Goal: Transaction & Acquisition: Purchase product/service

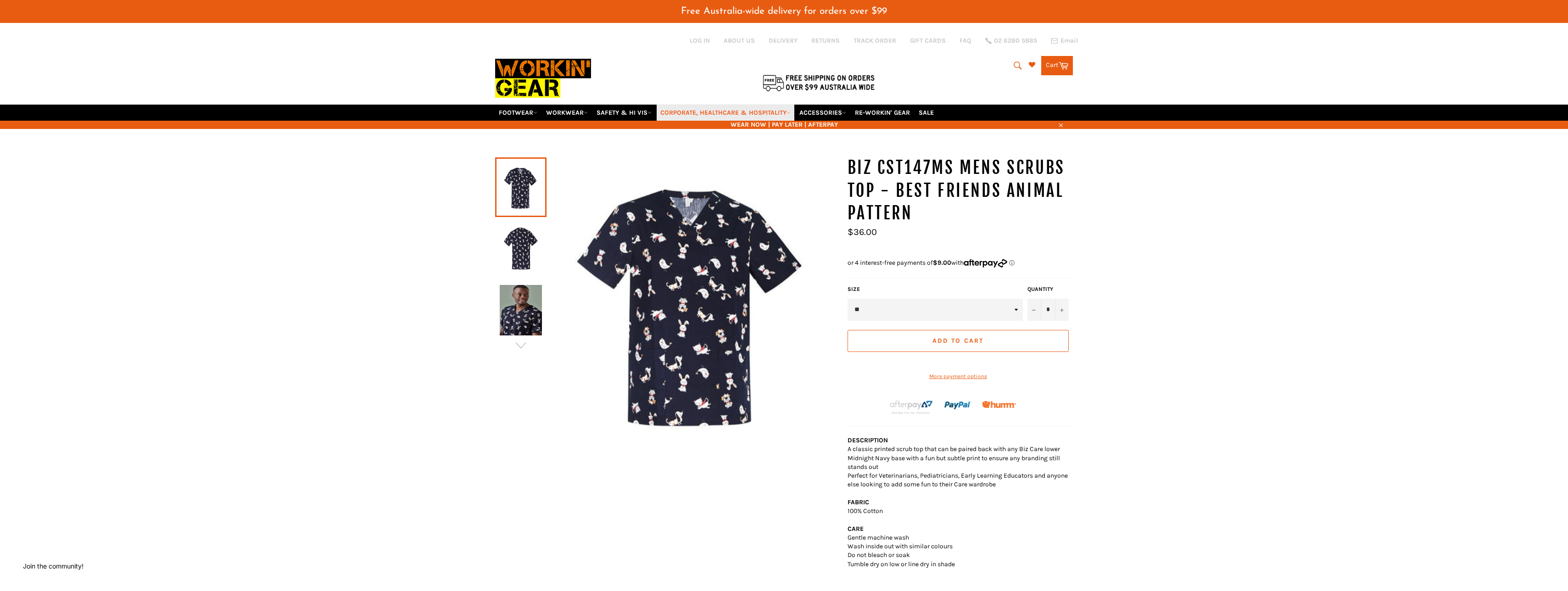
click at [791, 113] on icon at bounding box center [788, 113] width 4 height 4
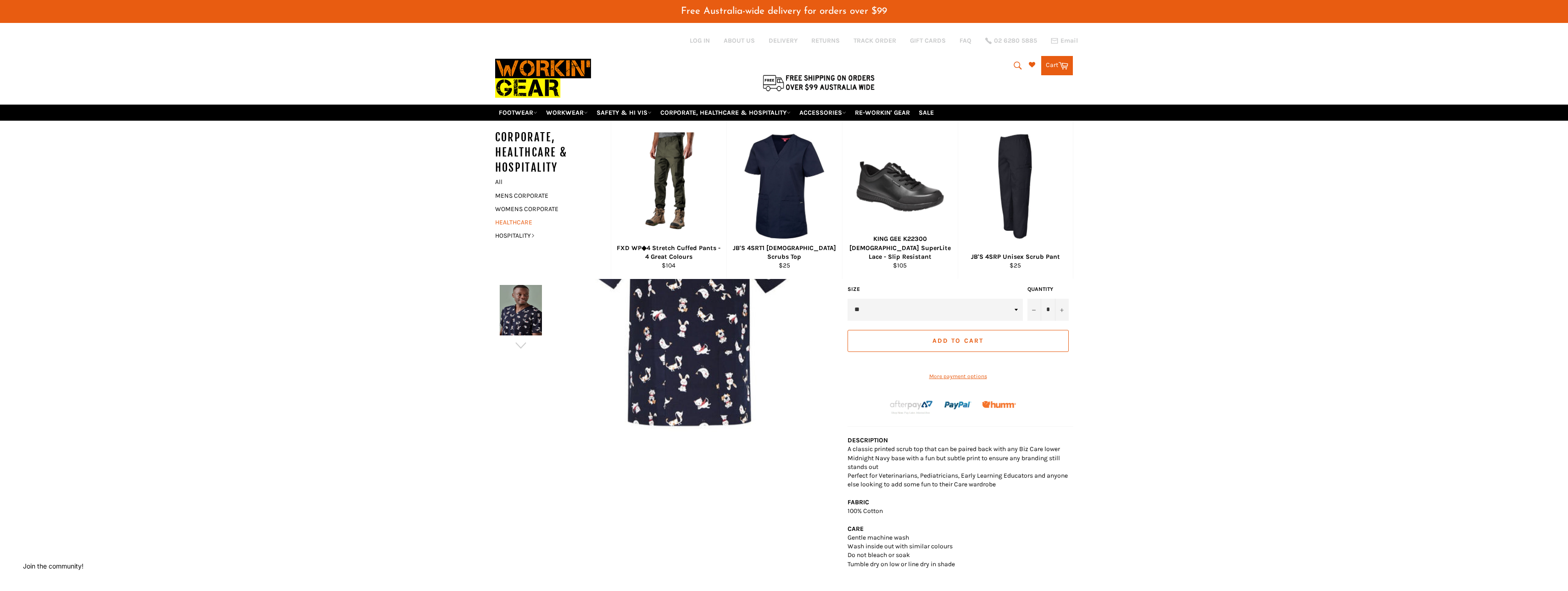
click at [524, 225] on link "HEALTHCARE" at bounding box center [546, 222] width 111 height 13
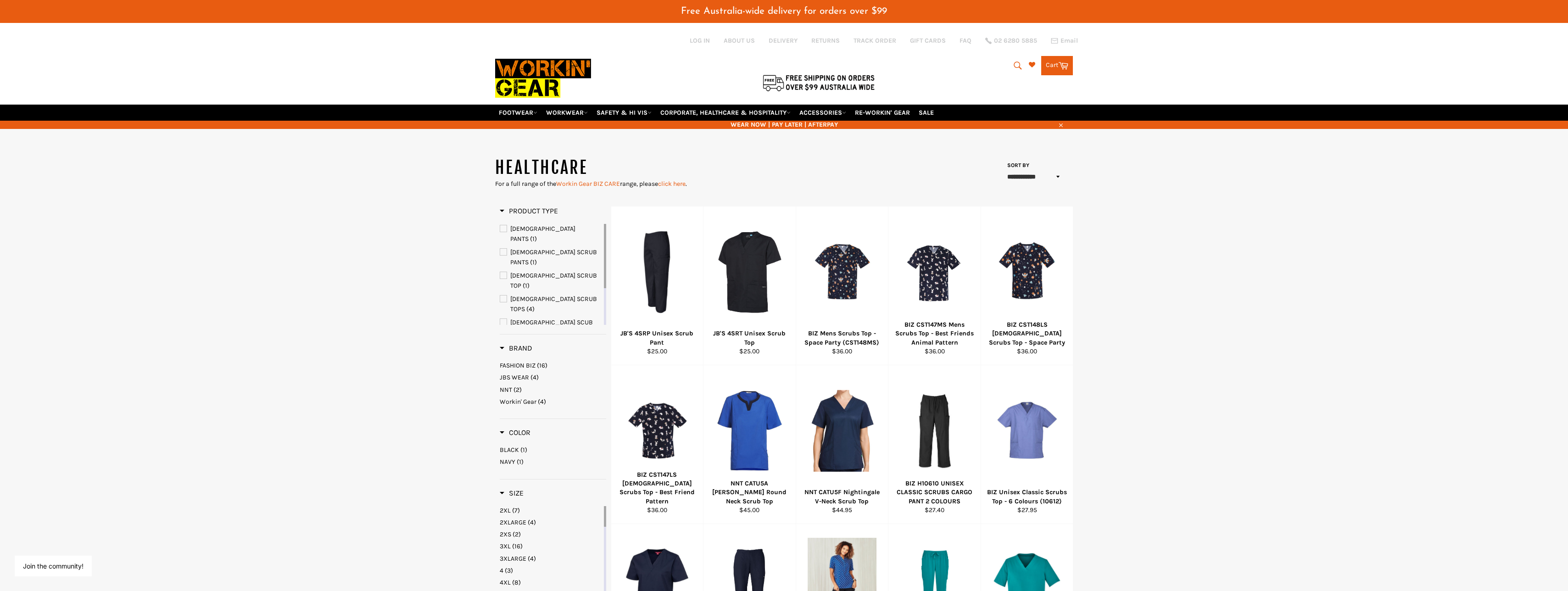
click at [503, 366] on span "MENS SCRUB TOP" at bounding box center [503, 369] width 7 height 7
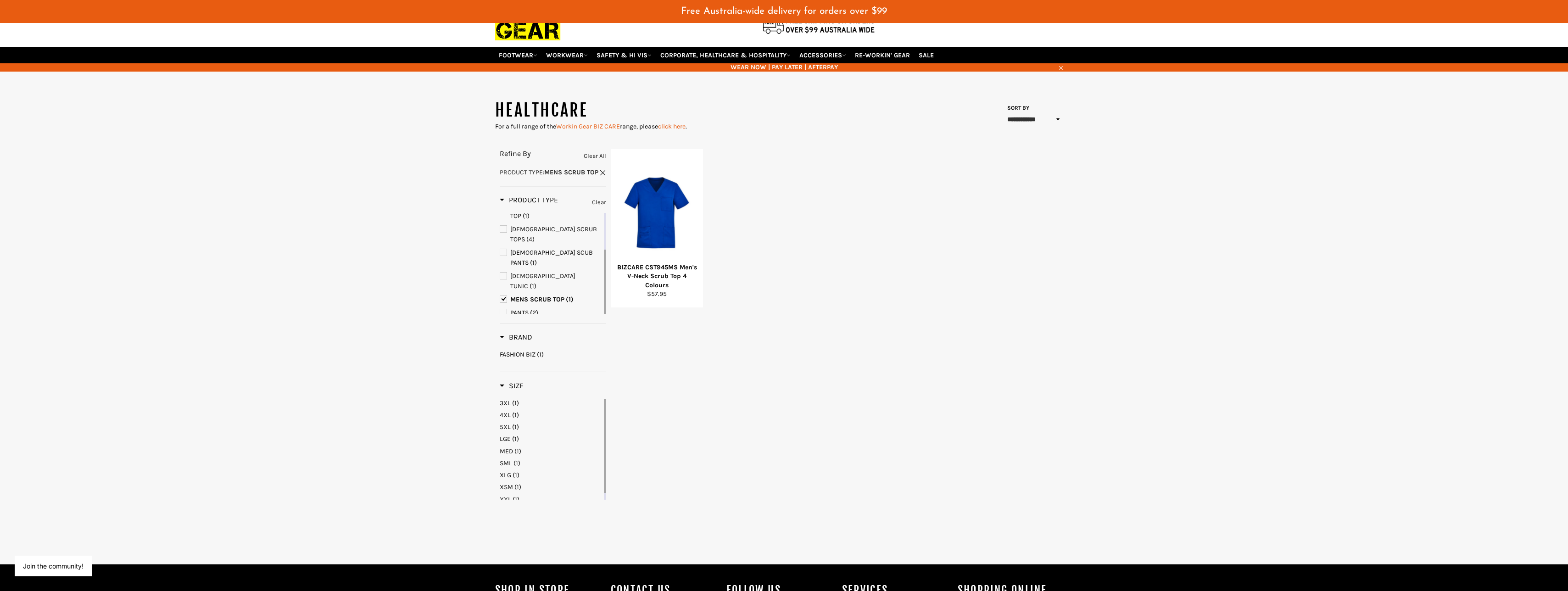
scroll to position [184, 0]
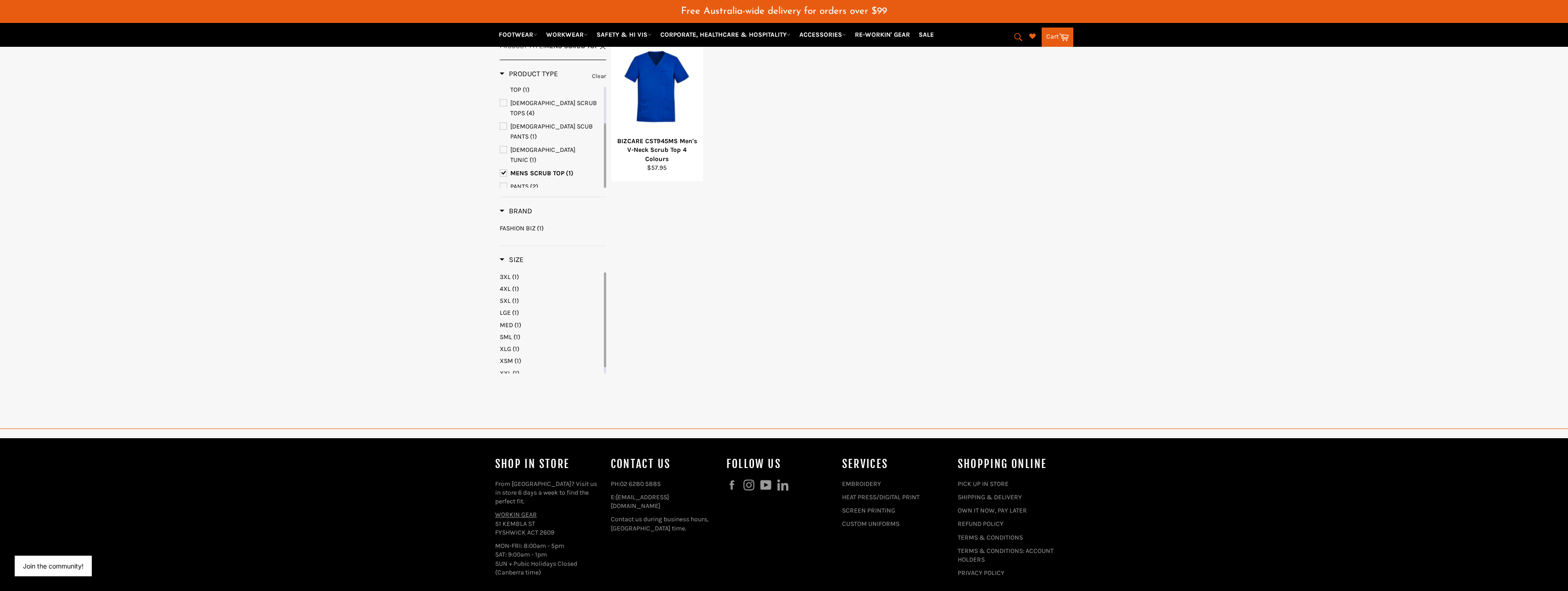
click at [506, 223] on span "SCRUBS" at bounding box center [503, 226] width 7 height 7
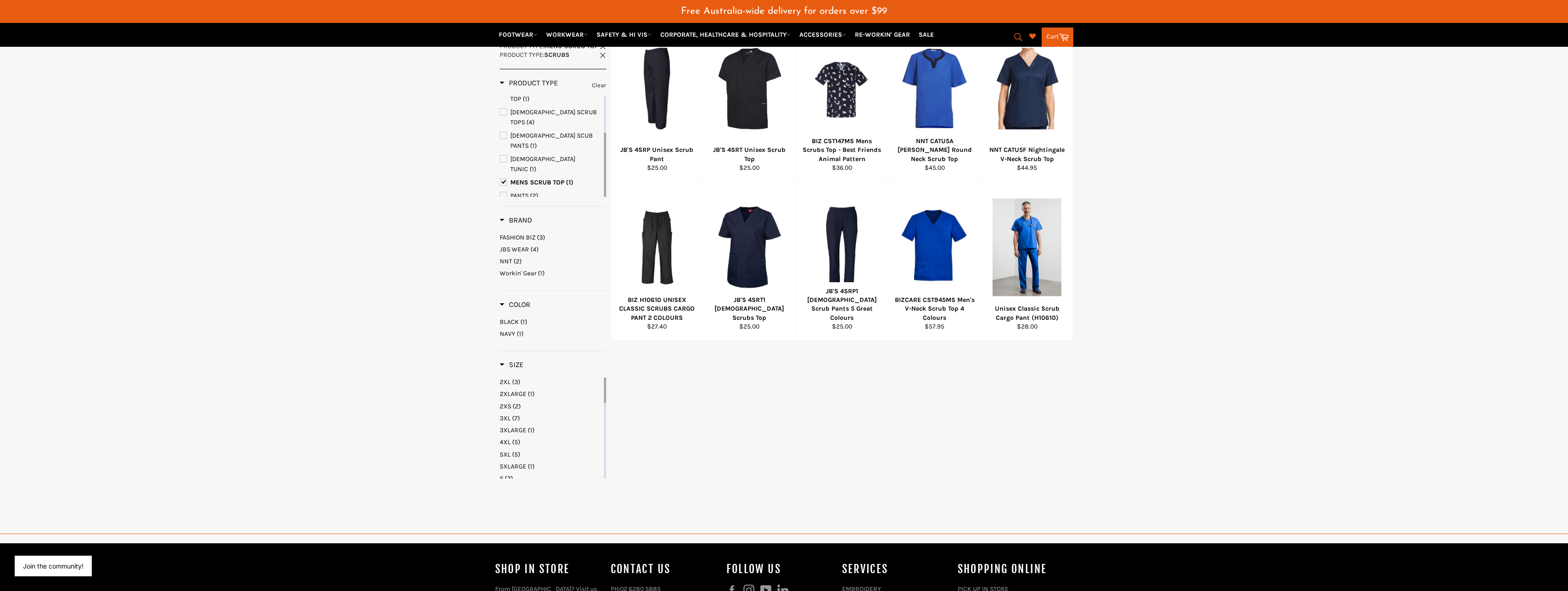
click at [504, 219] on span "SCRUB TOPS" at bounding box center [503, 222] width 7 height 7
